Goal: Find contact information: Find contact information

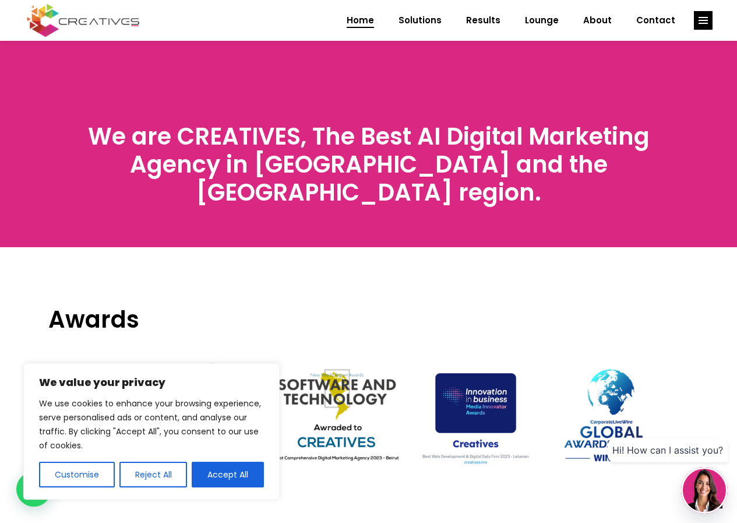
scroll to position [3799, 0]
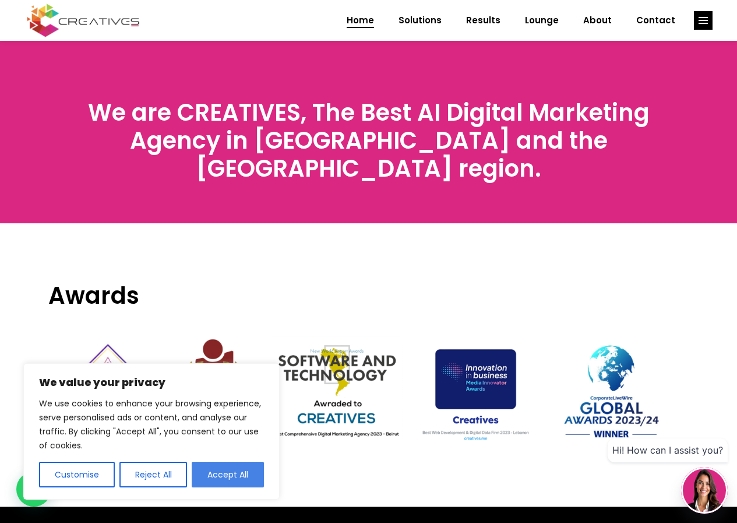
click at [246, 476] on button "Accept All" at bounding box center [228, 474] width 72 height 26
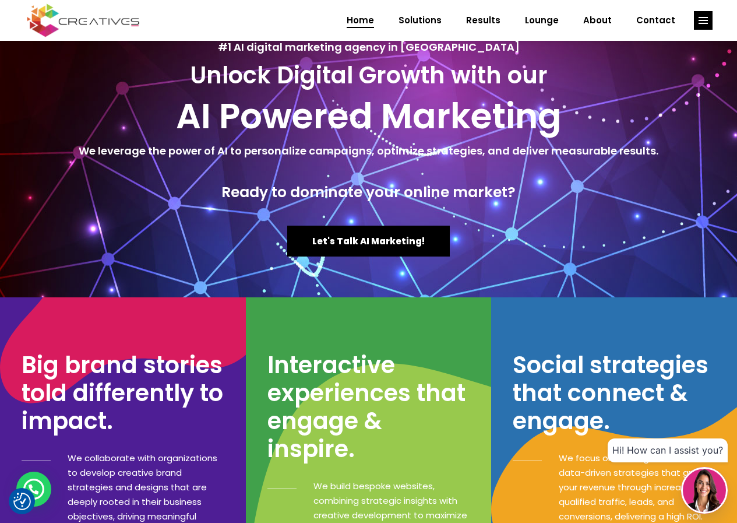
scroll to position [0, 0]
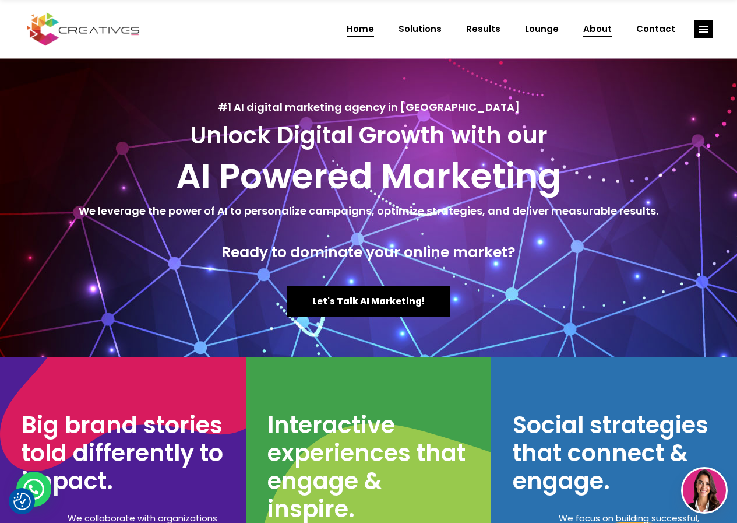
click at [597, 29] on span "About" at bounding box center [597, 29] width 29 height 30
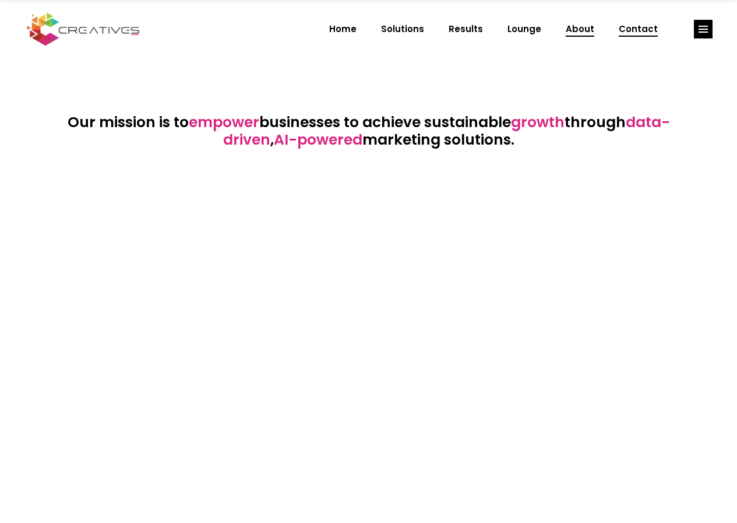
click at [639, 33] on span "Contact" at bounding box center [638, 29] width 39 height 30
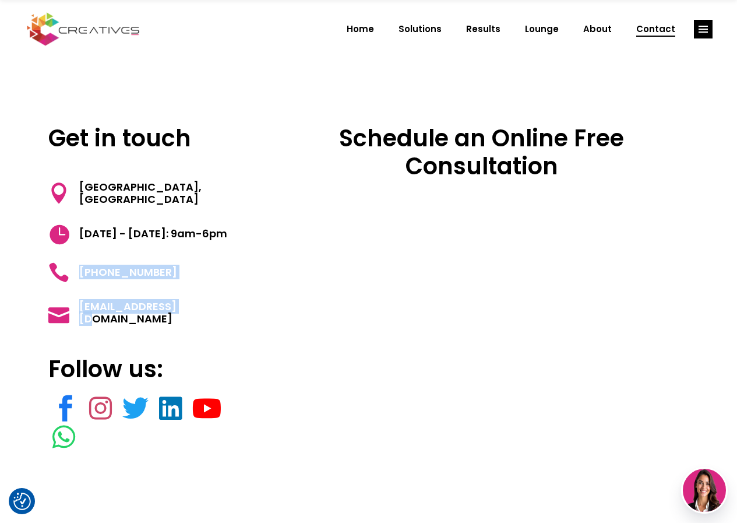
drag, startPoint x: 195, startPoint y: 315, endPoint x: 77, endPoint y: 270, distance: 126.0
click at [77, 270] on div "Get in touch Azarieh Building, Block E, Beirut, Lebanon Monday - Friday: 9am-6p…" at bounding box center [142, 302] width 188 height 357
copy div "+961 70 519120 info@creatives.me"
